Goal: Task Accomplishment & Management: Complete application form

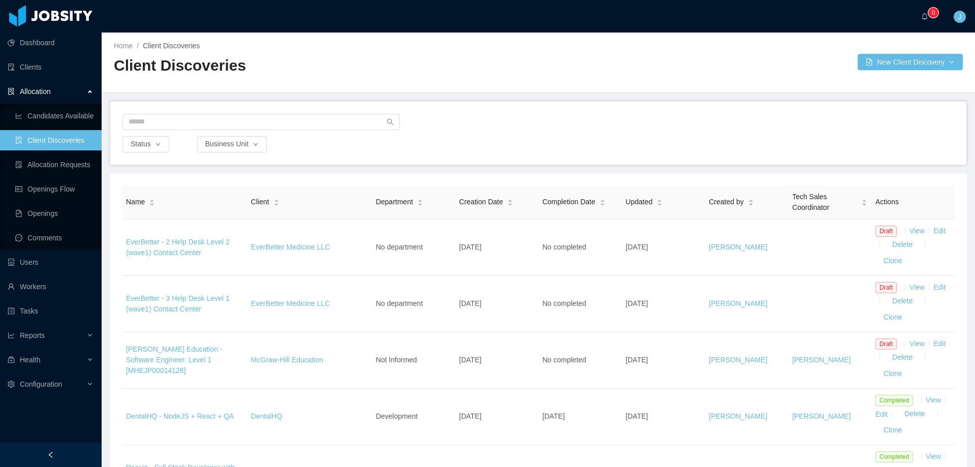
click at [45, 138] on link "Client Discoveries" at bounding box center [54, 140] width 78 height 20
click at [46, 138] on link "Client Discoveries" at bounding box center [54, 140] width 78 height 20
click at [911, 56] on button "New Client Discovery" at bounding box center [910, 62] width 105 height 16
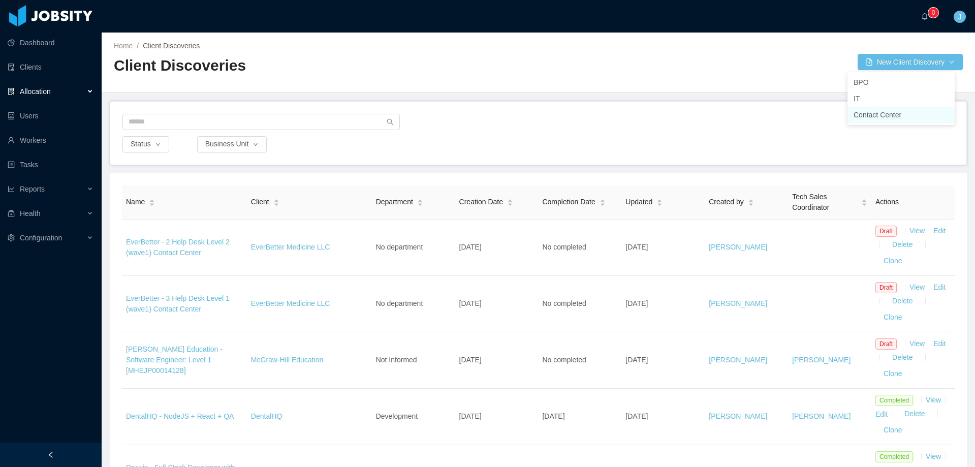
click at [902, 118] on li "Contact Center" at bounding box center [900, 115] width 107 height 16
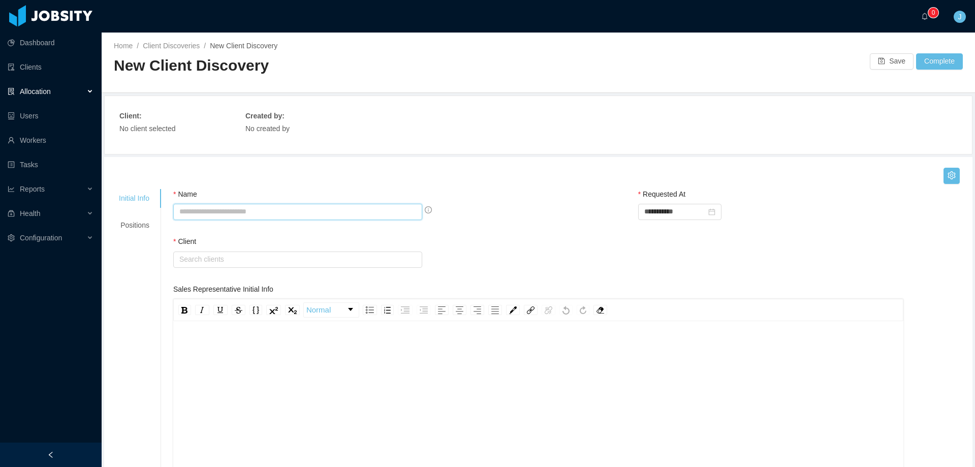
click at [294, 211] on input "Name" at bounding box center [297, 212] width 249 height 16
type input "**********"
click at [265, 259] on input "text" at bounding box center [297, 259] width 249 height 16
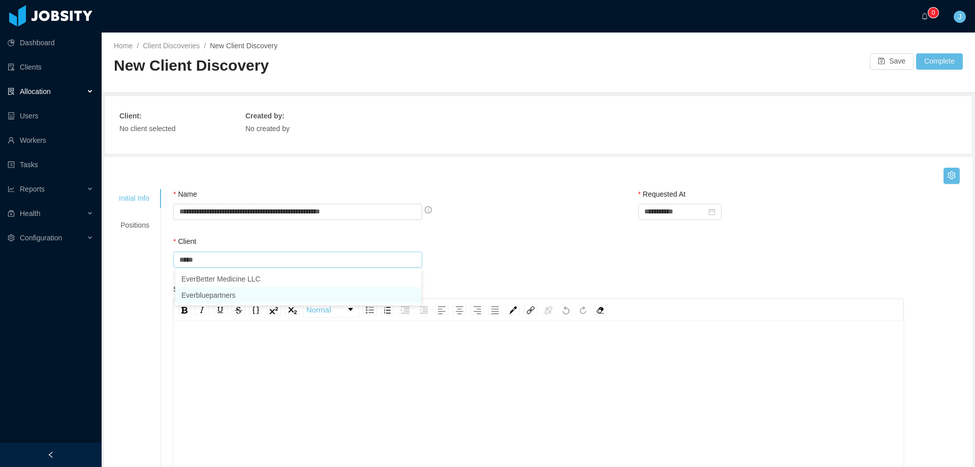
click at [225, 295] on li "Everbluepartners" at bounding box center [298, 295] width 246 height 16
drag, startPoint x: 233, startPoint y: 258, endPoint x: 138, endPoint y: 262, distance: 95.1
click at [227, 277] on li "EverBetter Medicine LLC" at bounding box center [298, 279] width 246 height 16
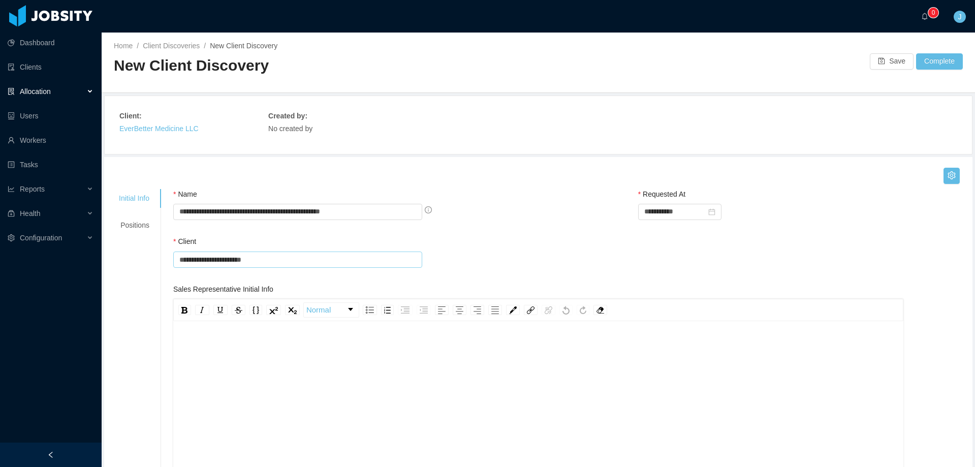
type input "**********"
click at [241, 333] on div "rdw-wrapper" at bounding box center [538, 413] width 730 height 178
click at [58, 94] on div "Allocation" at bounding box center [51, 91] width 102 height 20
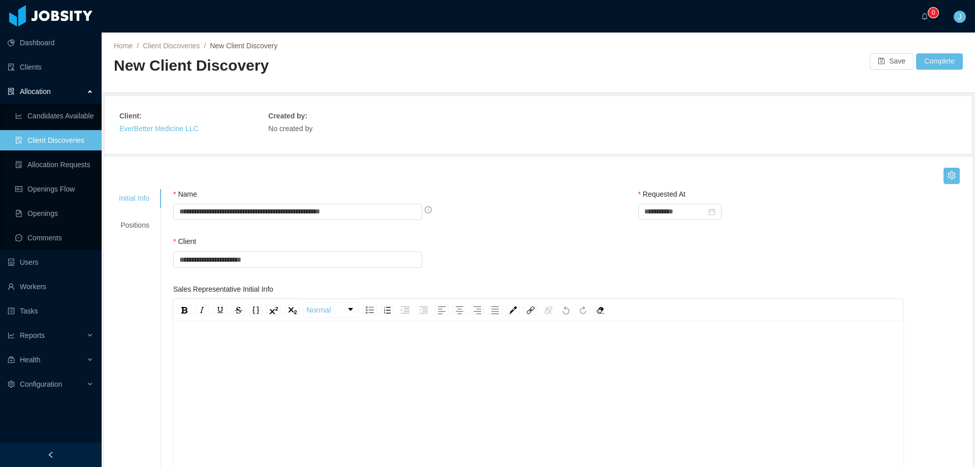
click at [60, 134] on link "Client Discoveries" at bounding box center [54, 140] width 78 height 20
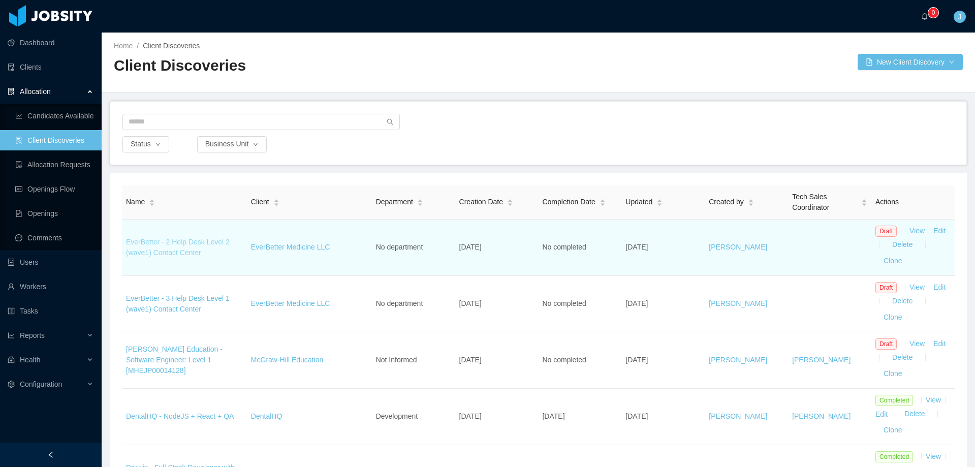
click at [180, 246] on link "EverBetter - 2 Help Desk Level 2 (wave1) Contact Center" at bounding box center [178, 247] width 104 height 19
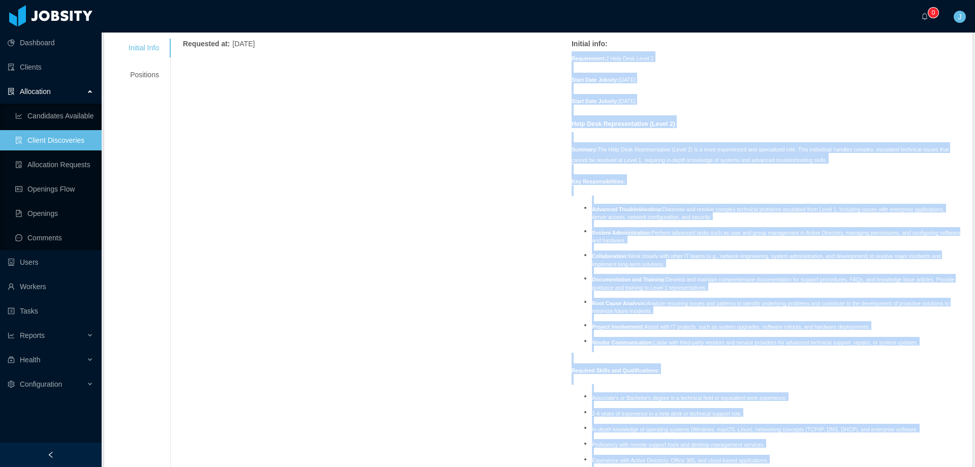
scroll to position [419, 0]
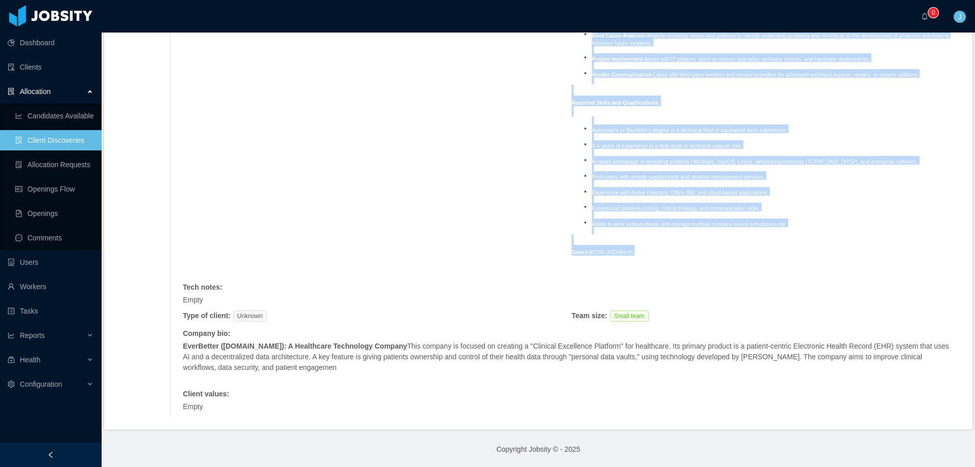
drag, startPoint x: 570, startPoint y: 210, endPoint x: 771, endPoint y: 256, distance: 205.8
click at [771, 257] on div "Requirement: 2 Help Desk Level 2 Start Date Jobsity: [DATE] Start Date Jobsity:…" at bounding box center [766, 30] width 389 height 493
copy span "Requirement: 2 Help Desk Level 2 Start Date Jobsity: [DATE] Start Date Jobsity:…"
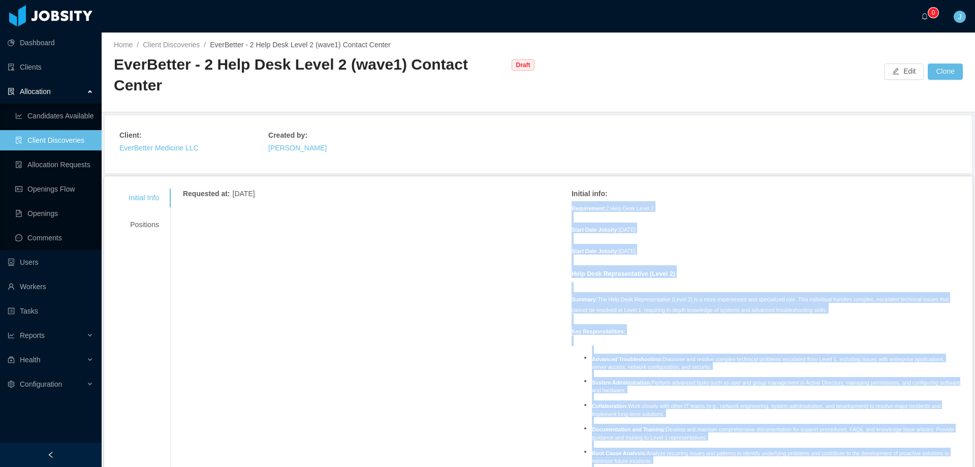
scroll to position [0, 0]
click at [179, 44] on link "Client Discoveries" at bounding box center [171, 46] width 57 height 8
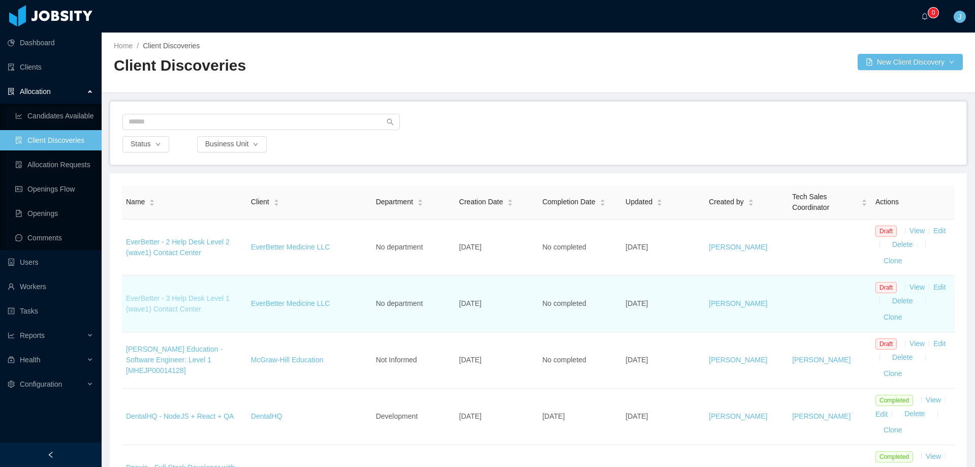
click at [201, 300] on link "EverBetter - 3 Help Desk Level 1 (wave1) Contact Center" at bounding box center [178, 303] width 104 height 19
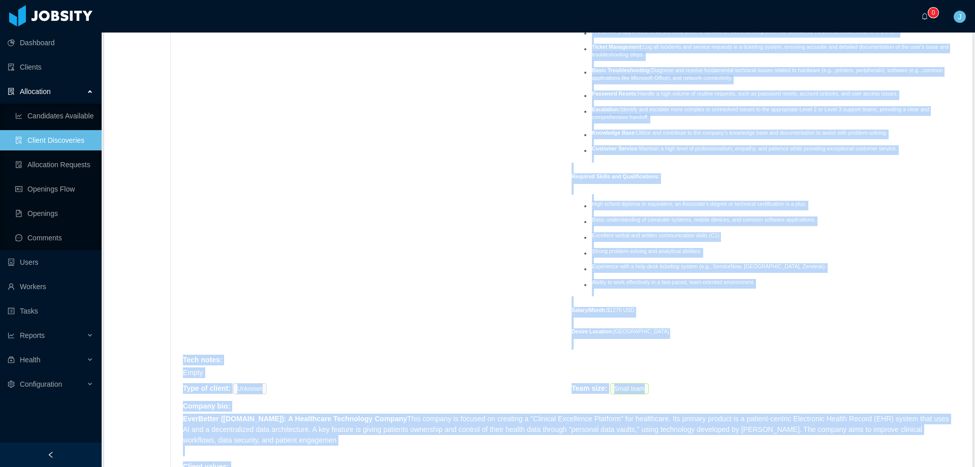
scroll to position [419, 0]
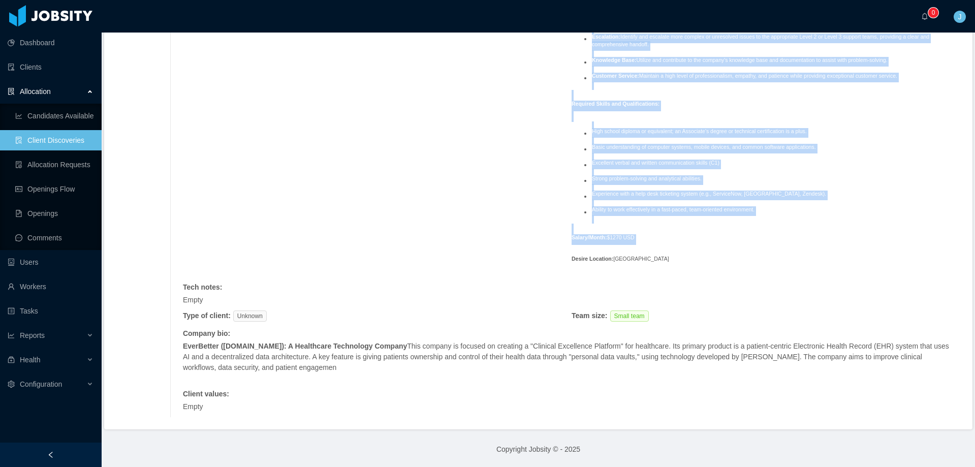
drag, startPoint x: 569, startPoint y: 206, endPoint x: 743, endPoint y: 246, distance: 178.7
click at [743, 246] on div "Requirement : 3 Agents Help Desk Level 1 Start Date Jobsity: [DATE] Start Date …" at bounding box center [766, 30] width 389 height 494
copy span "Requirement : 3 Agents Help Desk Level 1 Start Date Jobsity: [DATE] Start Date …"
drag, startPoint x: 187, startPoint y: 346, endPoint x: 416, endPoint y: 368, distance: 229.7
click at [417, 368] on p "EverBetter ([DOMAIN_NAME]): A Healthcare Technology Company This company is foc…" at bounding box center [569, 357] width 772 height 32
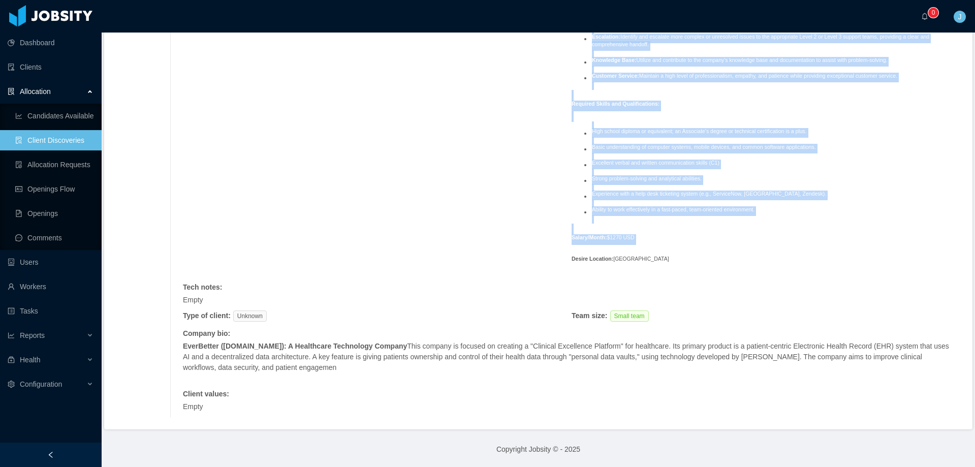
copy p "EverBetter ([DOMAIN_NAME]): A Healthcare Technology Company This company is foc…"
click at [63, 144] on link "Client Discoveries" at bounding box center [54, 140] width 78 height 20
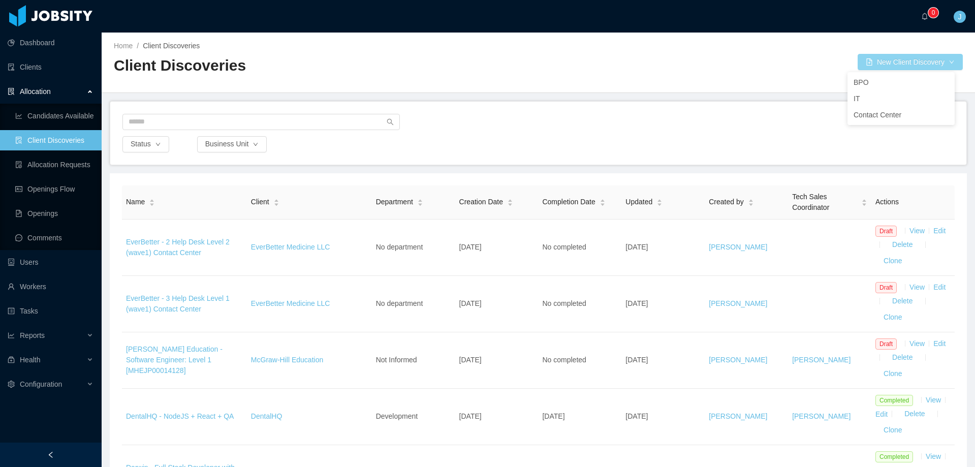
click at [889, 61] on button "New Client Discovery" at bounding box center [910, 62] width 105 height 16
click at [888, 116] on li "Contact Center" at bounding box center [900, 115] width 107 height 16
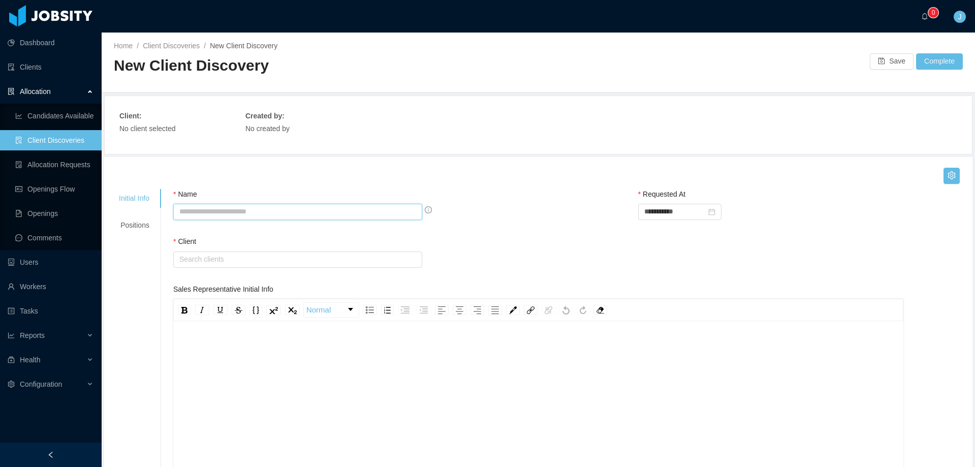
click at [390, 206] on input "Name" at bounding box center [297, 212] width 249 height 16
type input "**********"
click at [254, 261] on input "text" at bounding box center [297, 259] width 249 height 16
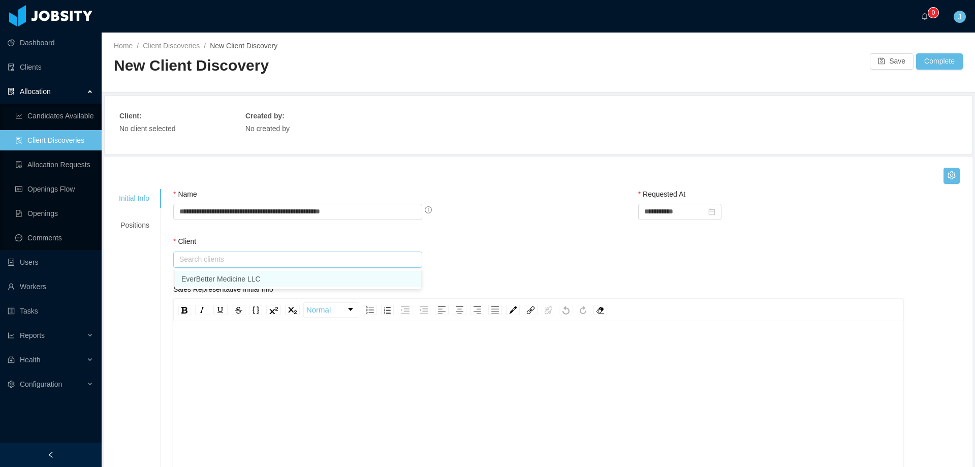
click at [256, 282] on li "EverBetter Medicine LLC" at bounding box center [298, 279] width 246 height 16
type input "**********"
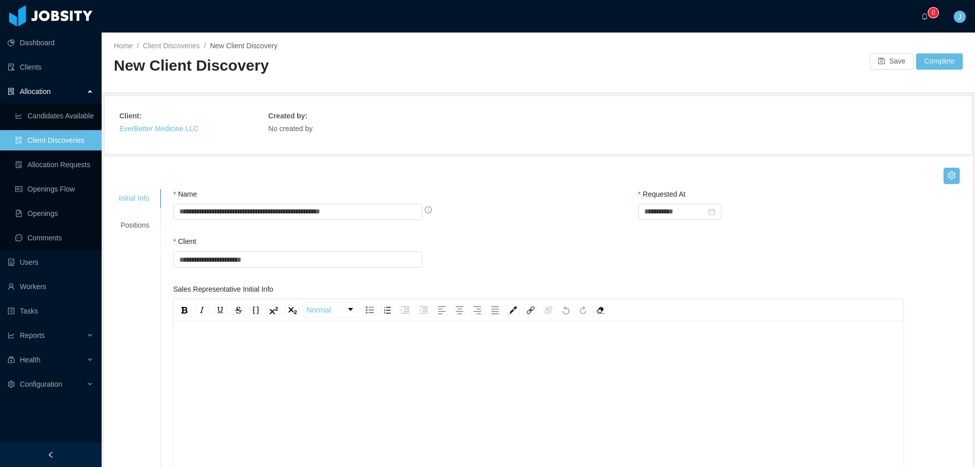
click at [317, 348] on div "rdw-editor" at bounding box center [538, 343] width 714 height 11
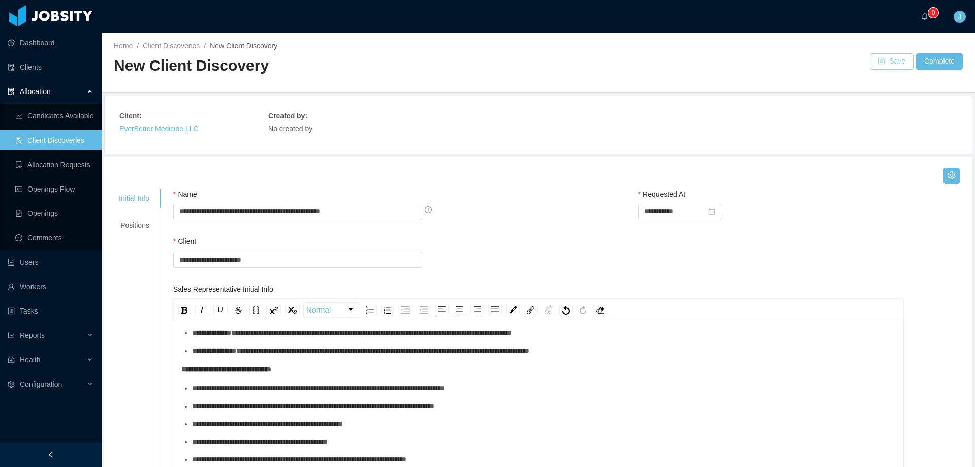
click at [879, 67] on button "Save" at bounding box center [892, 61] width 44 height 16
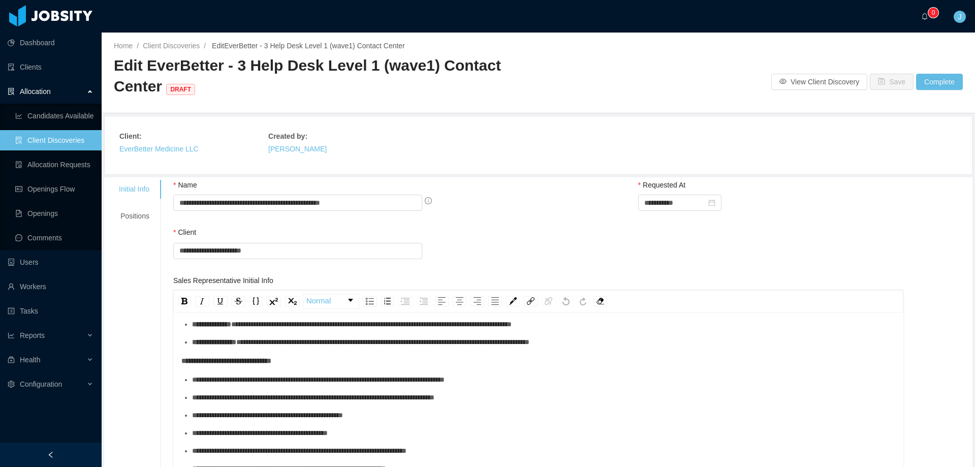
click at [45, 138] on link "Client Discoveries" at bounding box center [54, 140] width 78 height 20
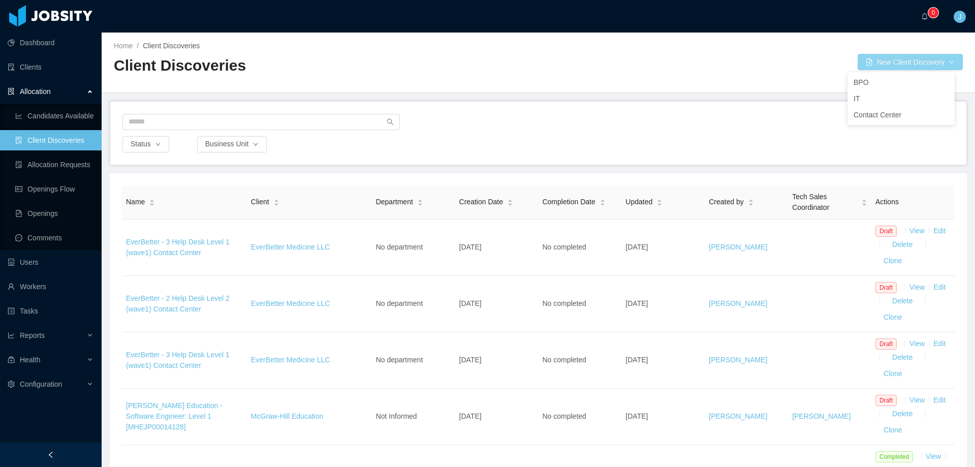
click at [928, 64] on button "New Client Discovery" at bounding box center [910, 62] width 105 height 16
click at [906, 116] on li "Contact Center" at bounding box center [900, 115] width 107 height 16
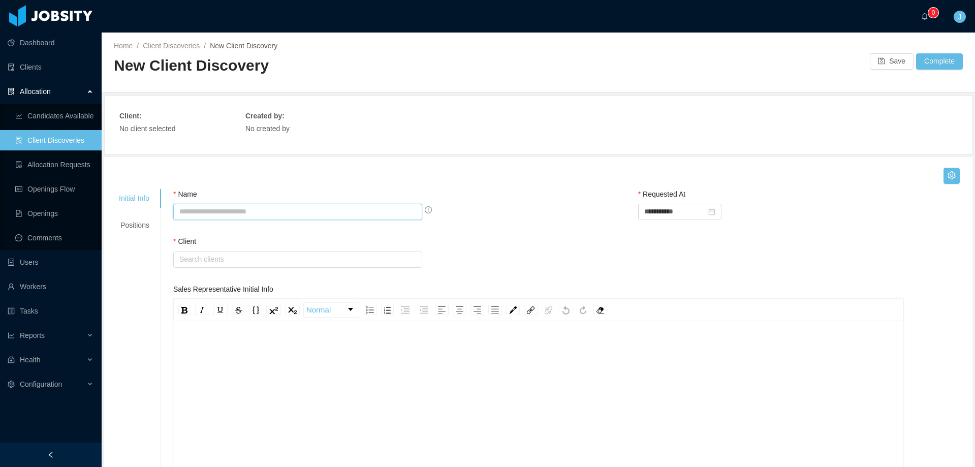
click at [294, 206] on input "Name" at bounding box center [297, 212] width 249 height 16
type input "**********"
click at [285, 261] on input "text" at bounding box center [297, 259] width 249 height 16
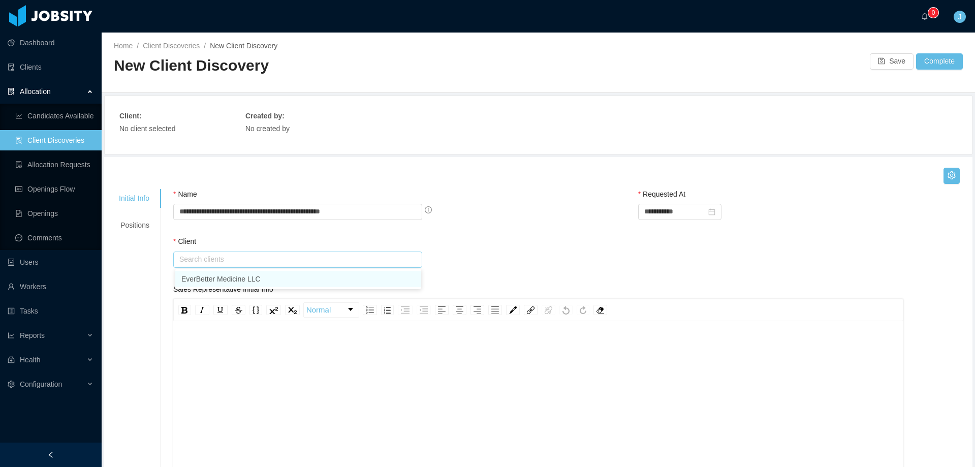
click at [286, 281] on li "EverBetter Medicine LLC" at bounding box center [298, 279] width 246 height 16
type input "**********"
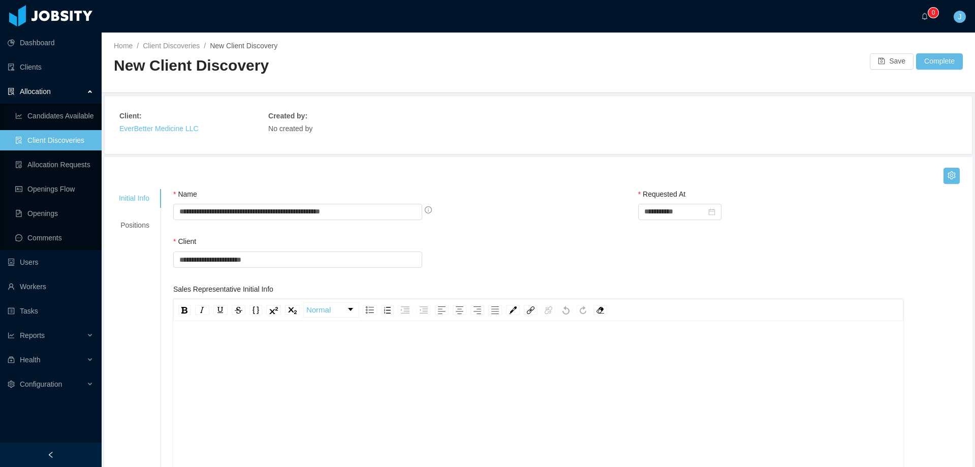
click at [225, 326] on div "rdw-wrapper" at bounding box center [538, 413] width 730 height 178
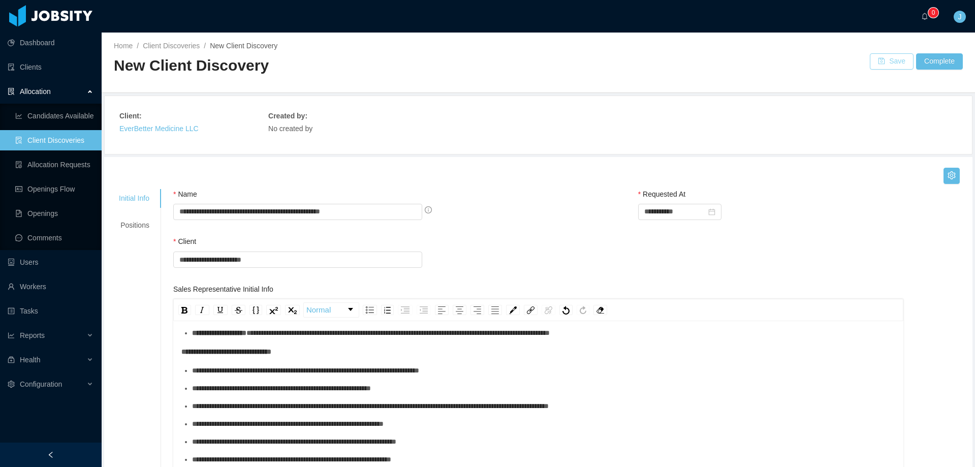
click at [875, 61] on button "Save" at bounding box center [892, 61] width 44 height 16
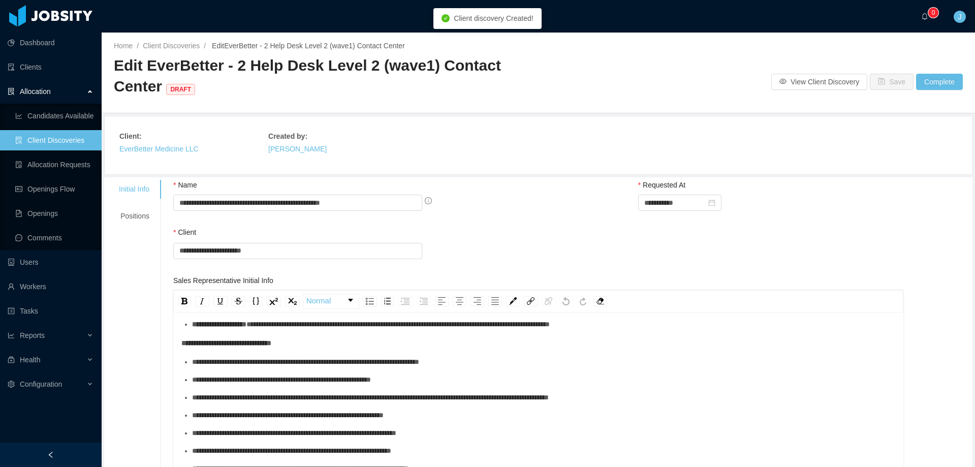
click at [51, 143] on link "Client Discoveries" at bounding box center [54, 140] width 78 height 20
